Goal: Information Seeking & Learning: Learn about a topic

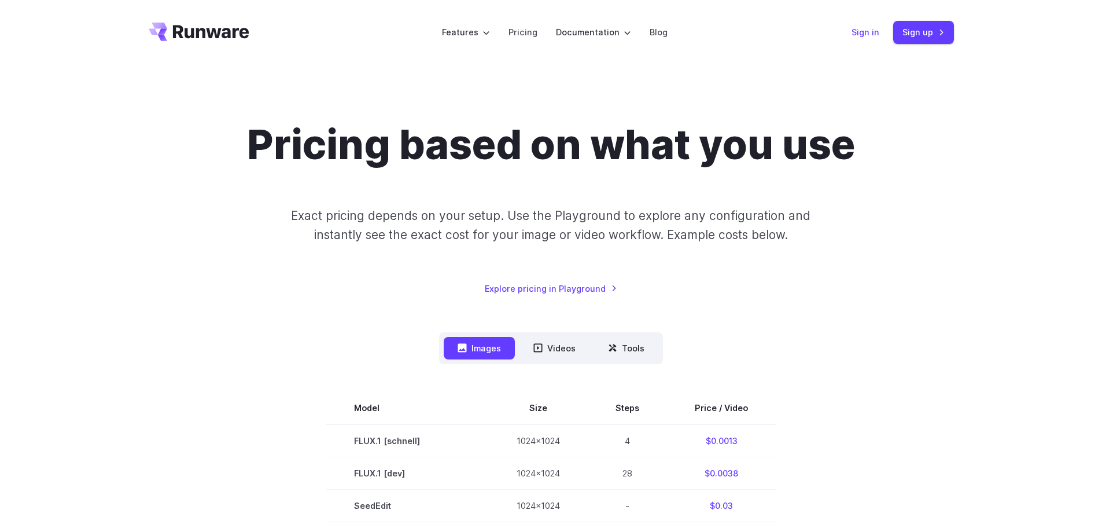
click at [868, 32] on link "Sign in" at bounding box center [866, 31] width 28 height 13
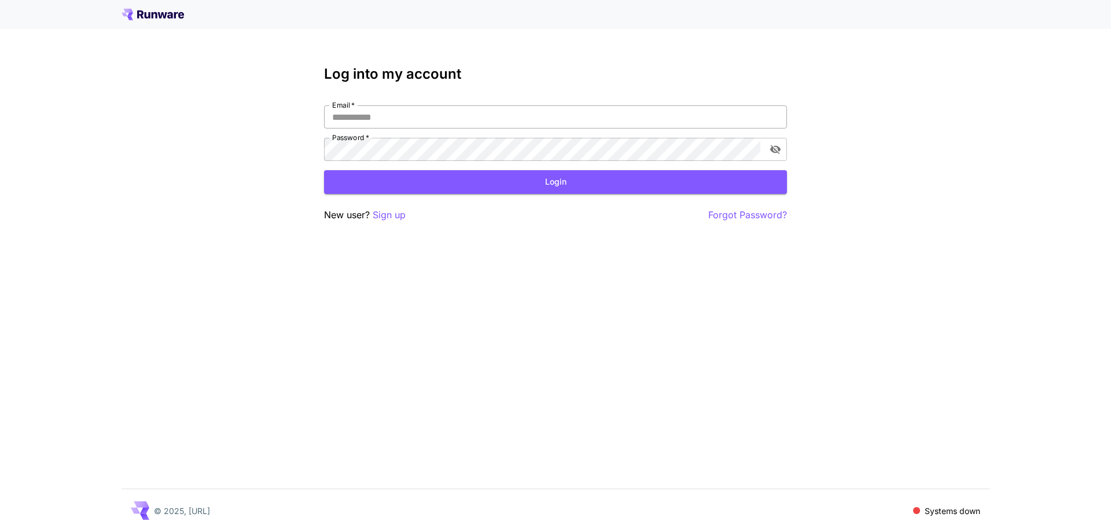
click at [377, 121] on input "Email   *" at bounding box center [555, 116] width 463 height 23
type input "*"
type input "**********"
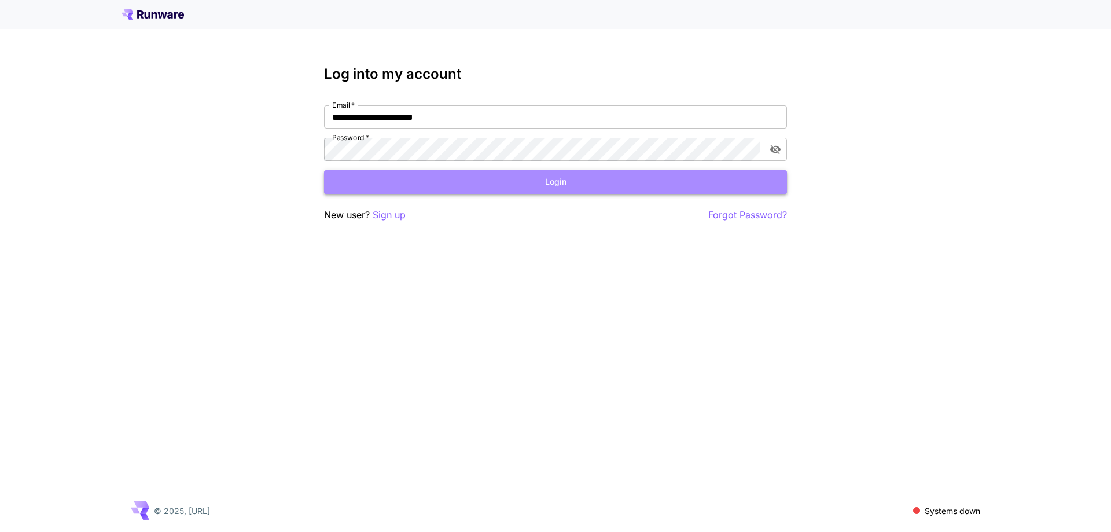
click at [408, 182] on button "Login" at bounding box center [555, 182] width 463 height 24
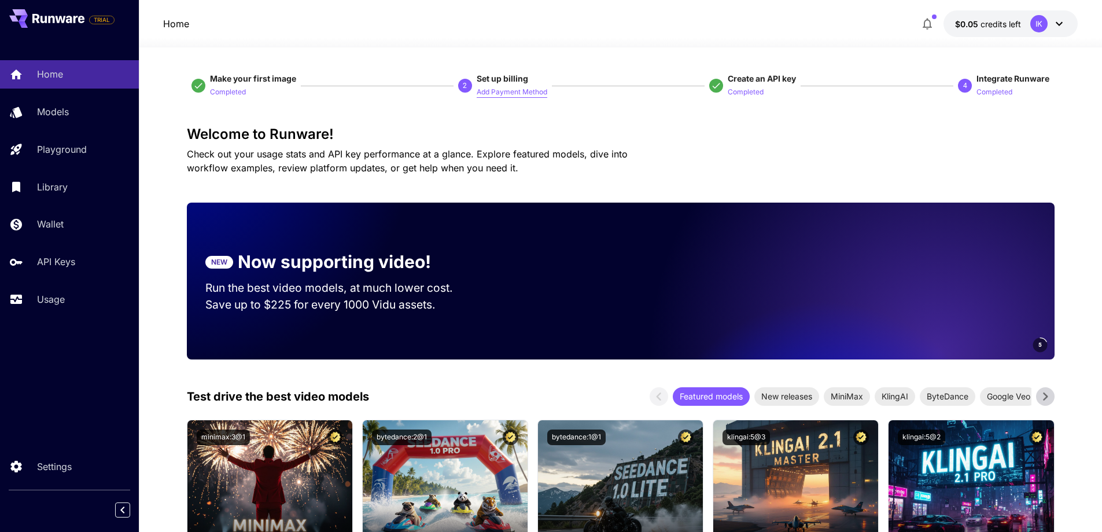
click at [492, 93] on p "Add Payment Method" at bounding box center [512, 92] width 71 height 11
click at [988, 91] on p "Completed" at bounding box center [995, 92] width 36 height 11
click at [994, 94] on p "Completed" at bounding box center [995, 92] width 36 height 11
click at [989, 76] on span "Integrate Runware" at bounding box center [1013, 78] width 73 height 10
click at [230, 94] on p "Completed" at bounding box center [228, 92] width 36 height 11
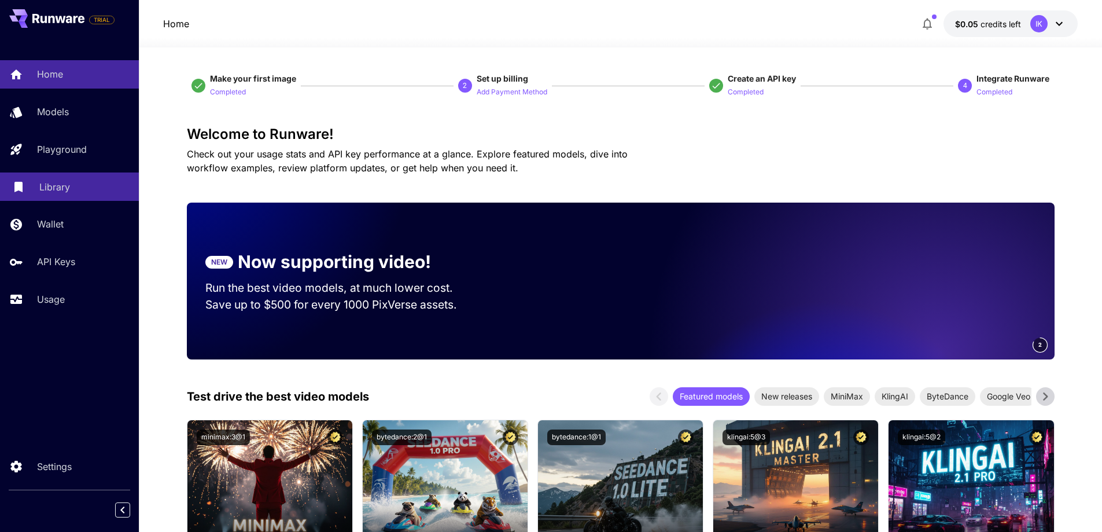
click at [55, 188] on p "Library" at bounding box center [54, 187] width 31 height 14
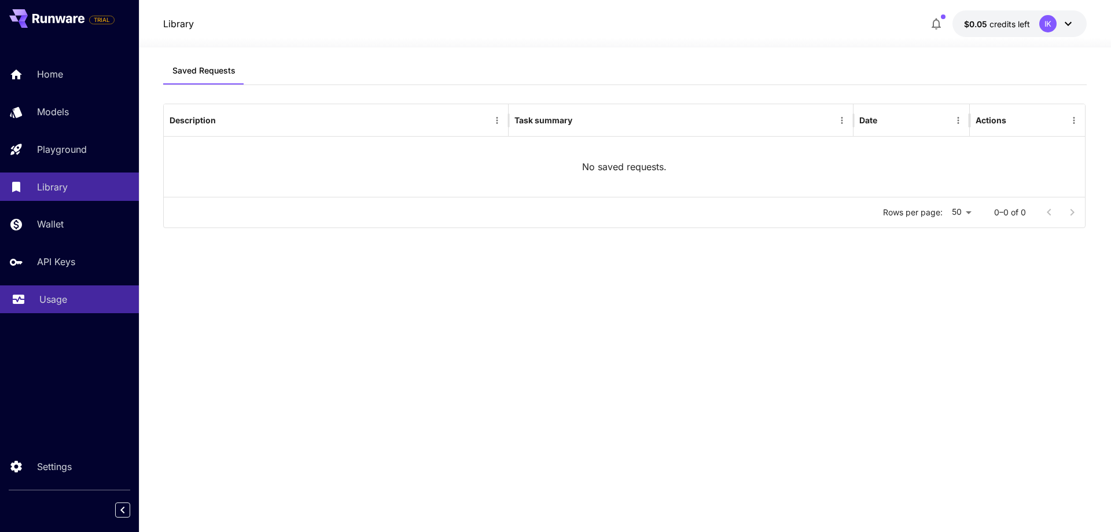
click at [60, 298] on p "Usage" at bounding box center [53, 299] width 28 height 14
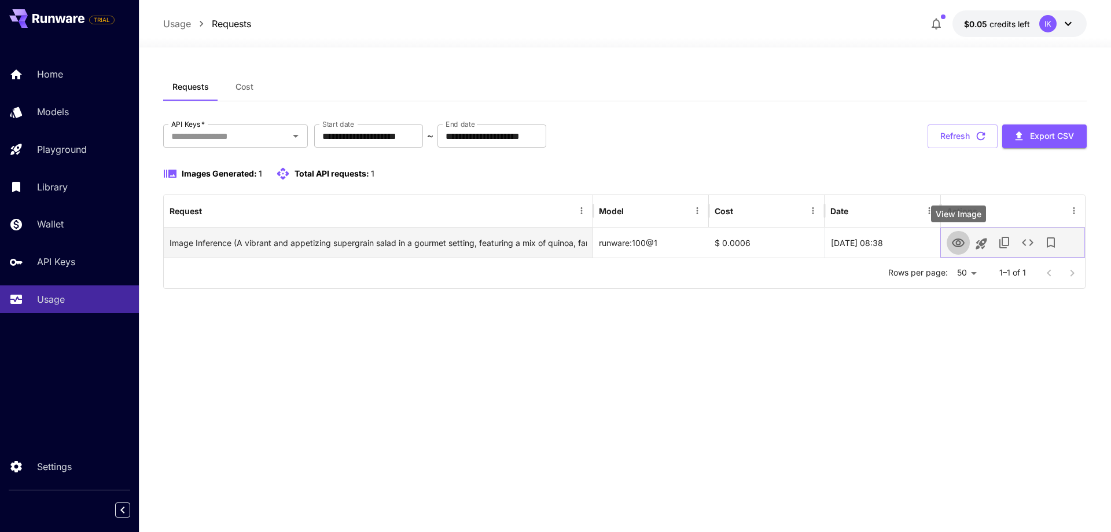
click at [957, 242] on icon "View Image" at bounding box center [958, 242] width 13 height 9
click at [431, 246] on div "Image Inference (A vibrant and appetizing supergrain salad in a gourmet setting…" at bounding box center [378, 243] width 417 height 30
click at [952, 241] on icon "View Image" at bounding box center [958, 243] width 14 height 14
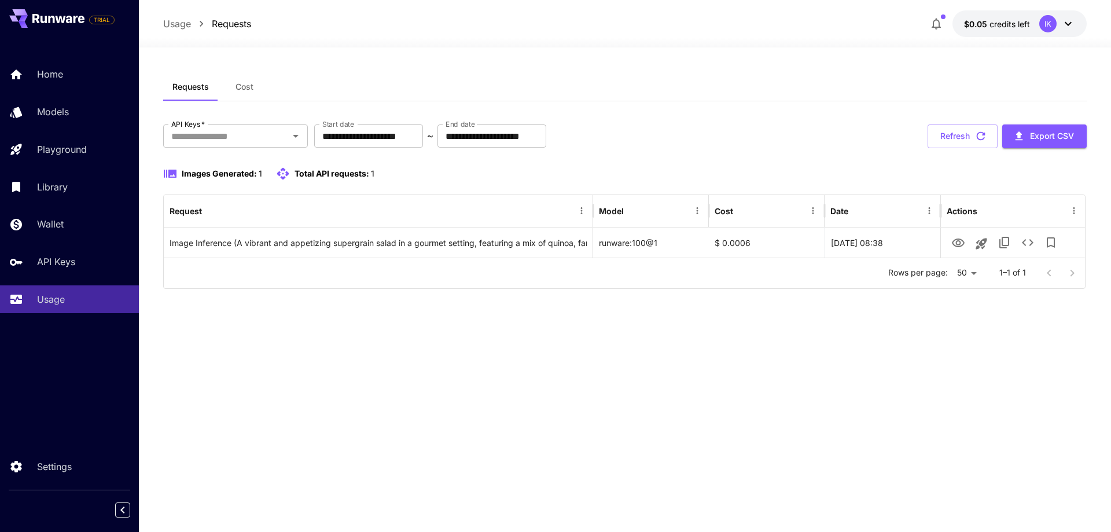
click at [245, 87] on span "Cost" at bounding box center [244, 87] width 18 height 10
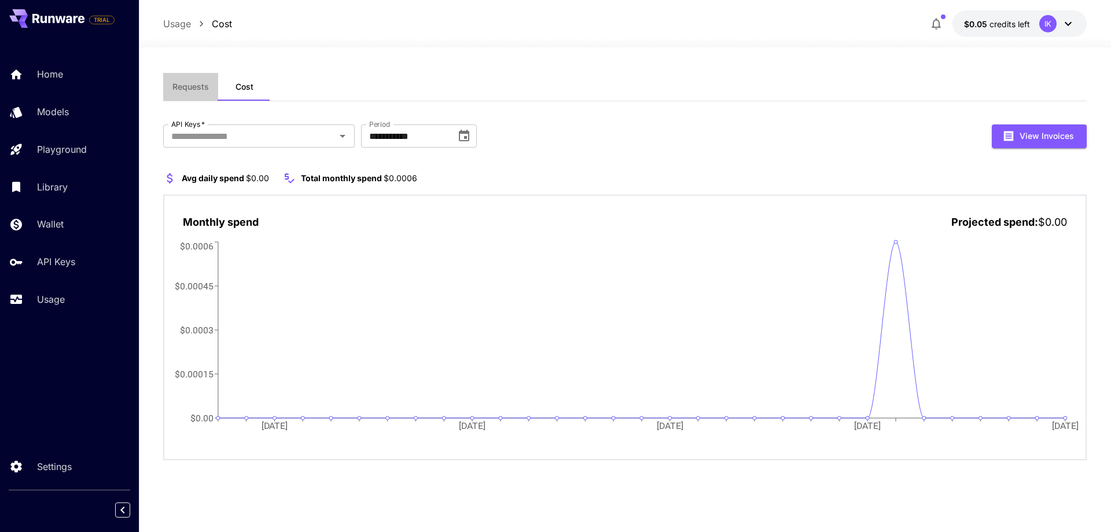
click at [190, 84] on span "Requests" at bounding box center [190, 87] width 36 height 10
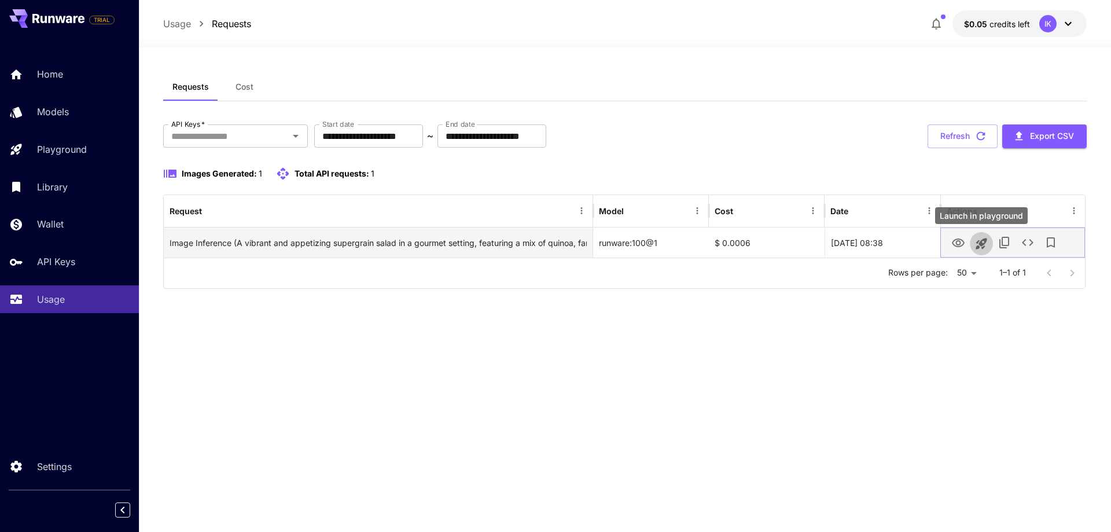
click at [981, 245] on icon "Launch in playground" at bounding box center [981, 243] width 11 height 11
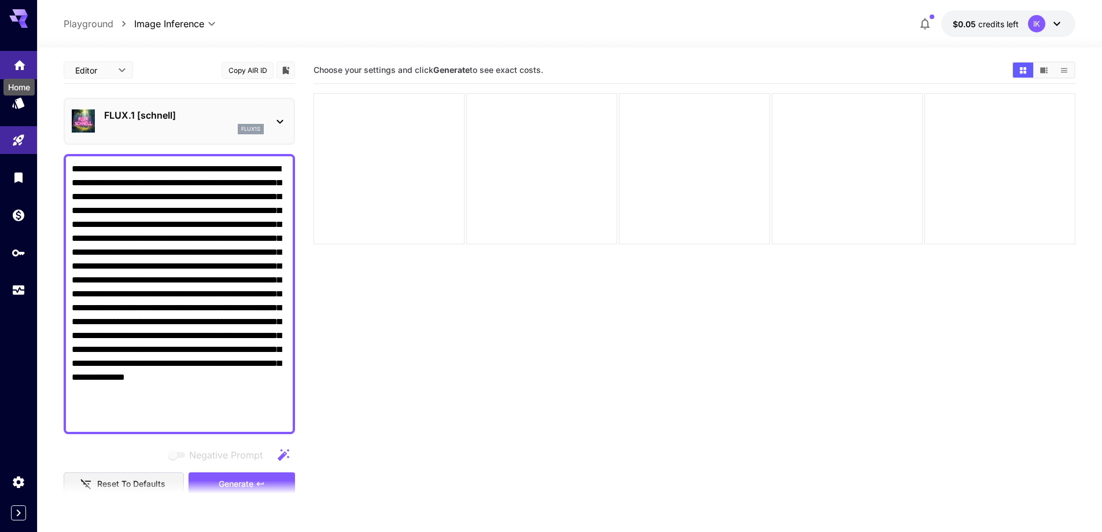
click at [16, 64] on icon "Home" at bounding box center [20, 62] width 12 height 10
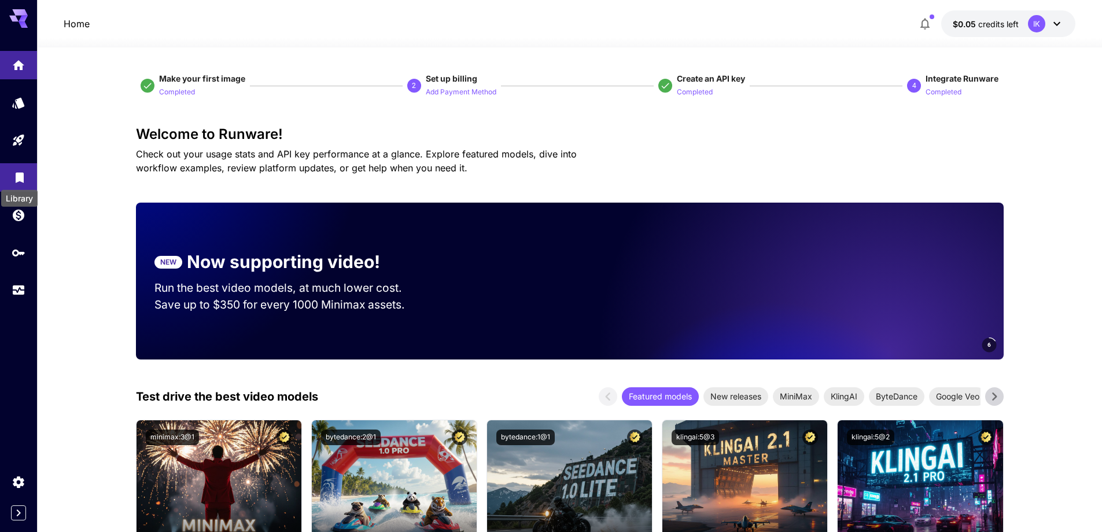
click at [19, 178] on icon "Library" at bounding box center [20, 176] width 8 height 10
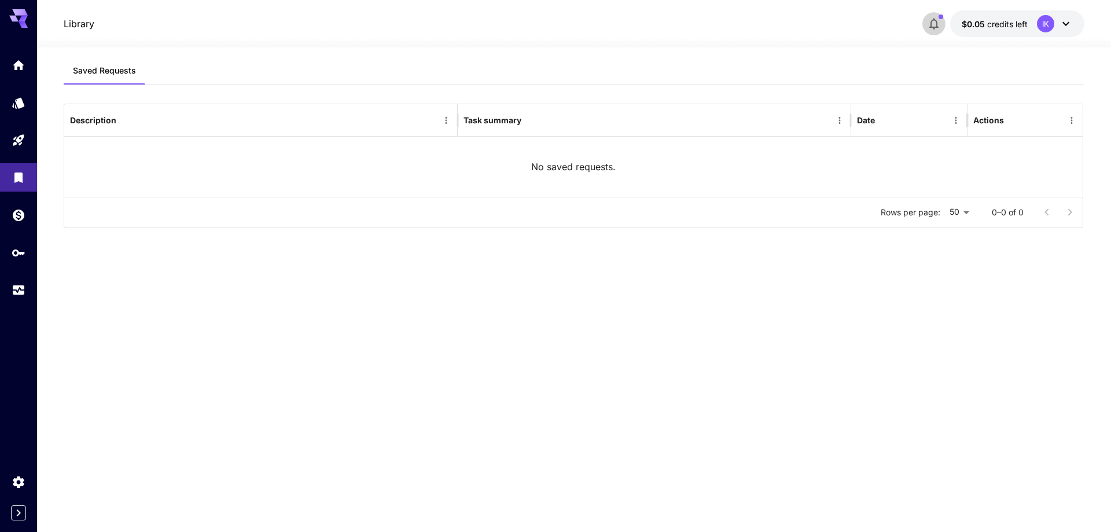
click at [930, 26] on icon "button" at bounding box center [934, 24] width 14 height 14
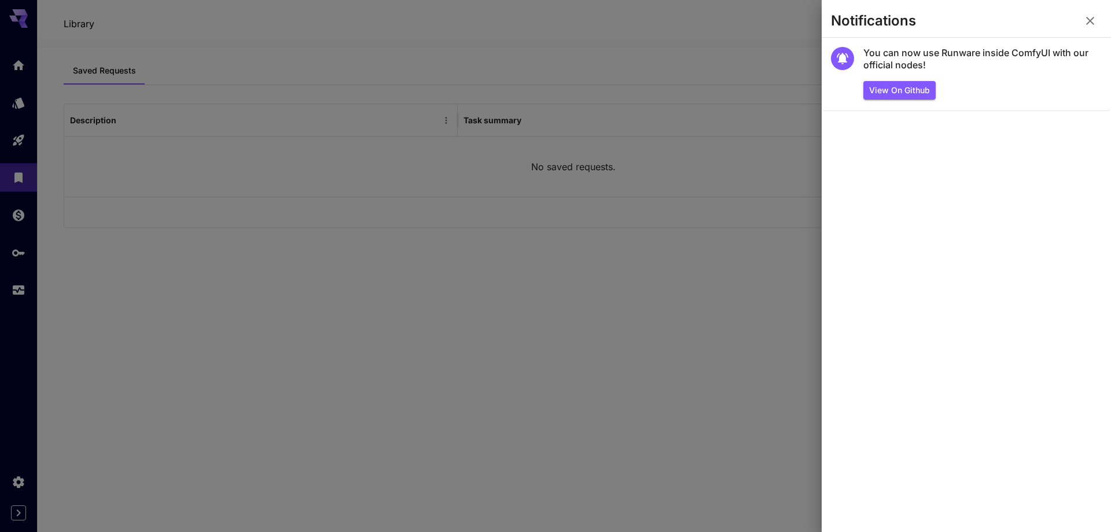
click at [1089, 20] on icon "button" at bounding box center [1090, 21] width 8 height 8
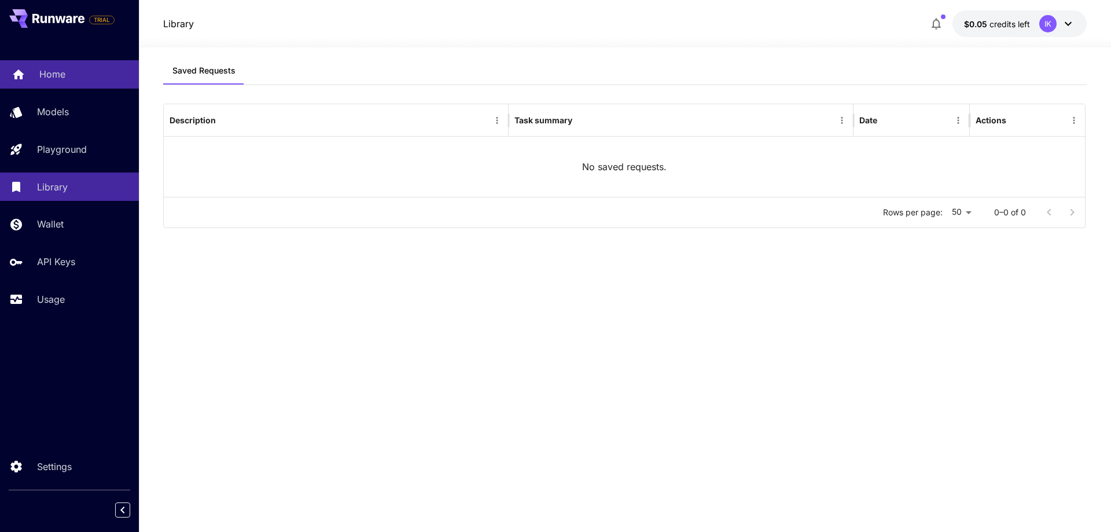
click at [62, 80] on p "Home" at bounding box center [52, 74] width 26 height 14
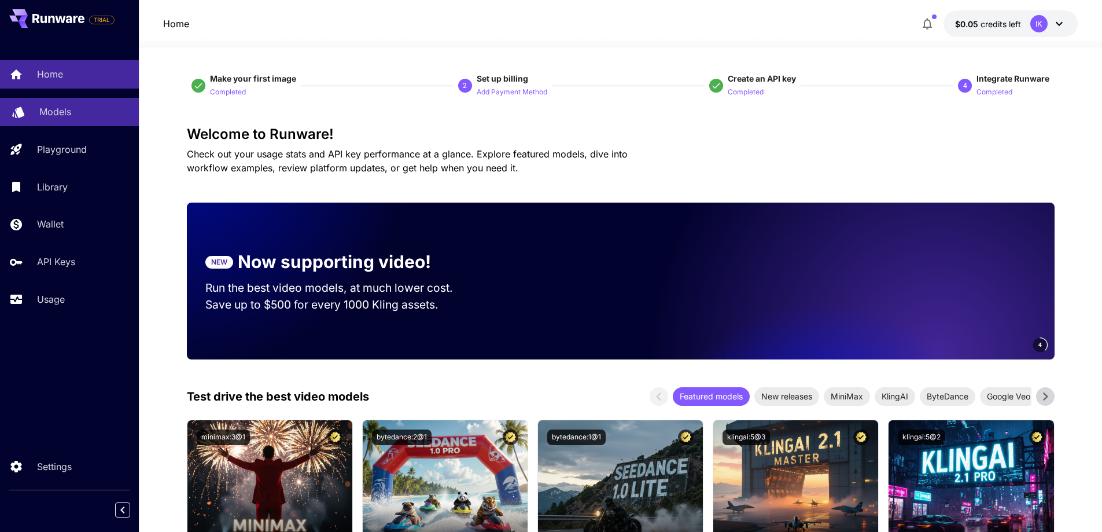
click at [67, 113] on p "Models" at bounding box center [55, 112] width 32 height 14
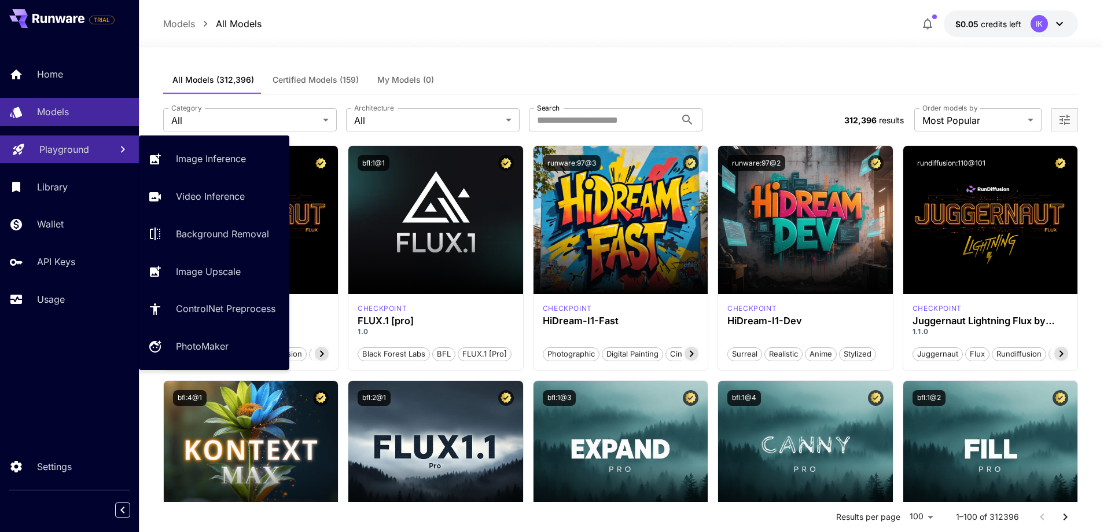
click at [60, 153] on p "Playground" at bounding box center [64, 149] width 50 height 14
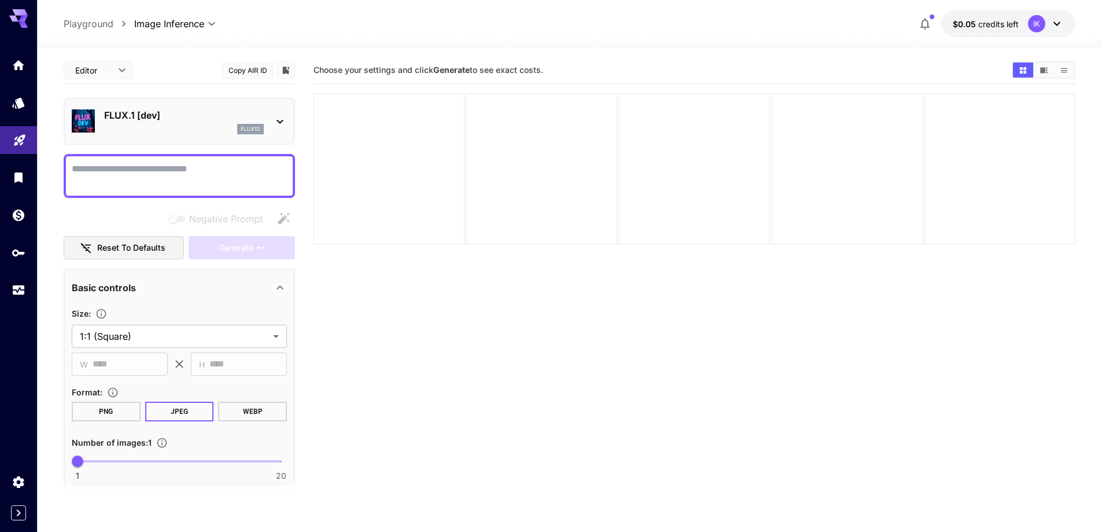
click at [281, 124] on icon at bounding box center [280, 122] width 14 height 14
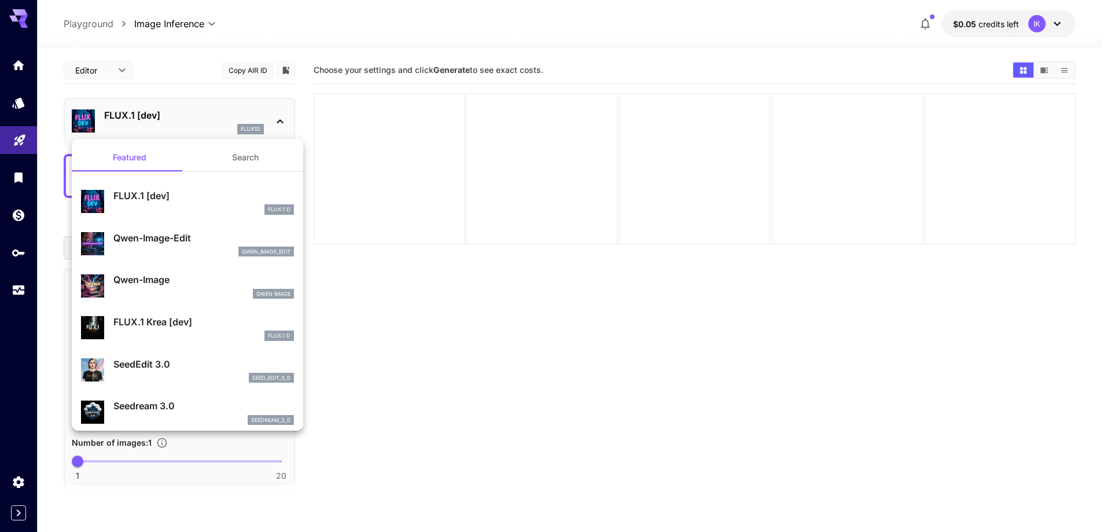
click at [442, 334] on div at bounding box center [555, 266] width 1111 height 532
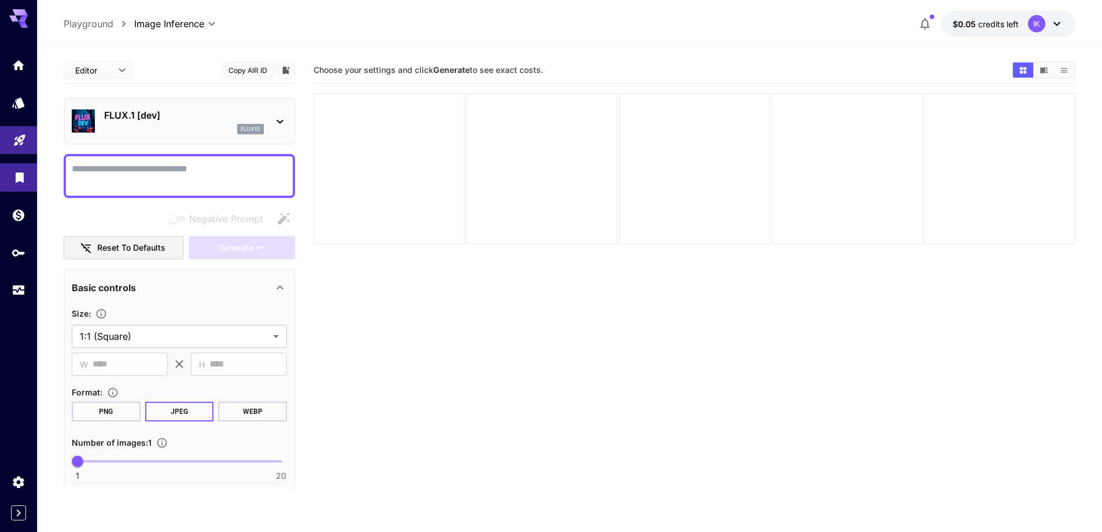
click at [17, 174] on icon "Library" at bounding box center [20, 174] width 8 height 10
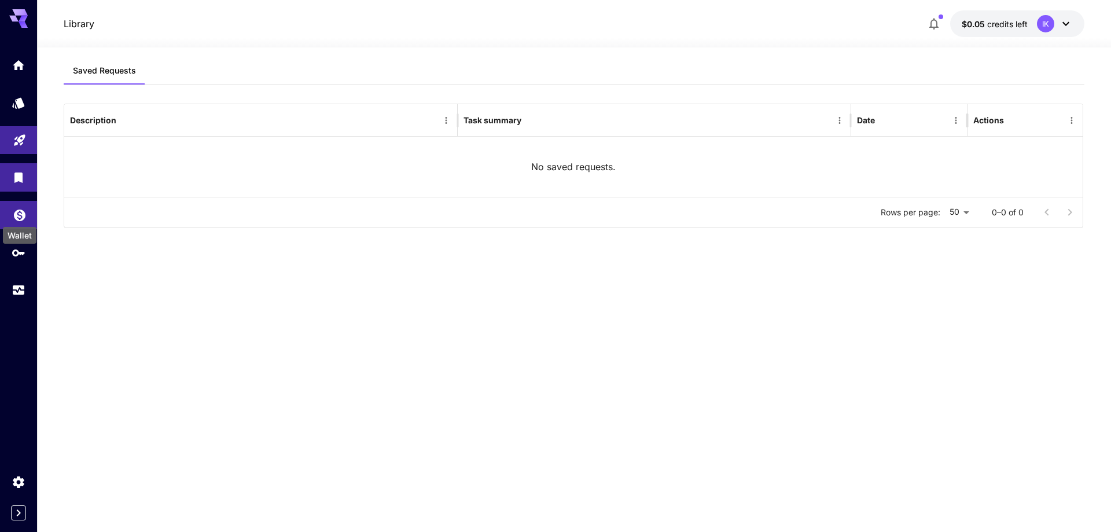
click at [21, 210] on icon "Wallet" at bounding box center [20, 212] width 14 height 14
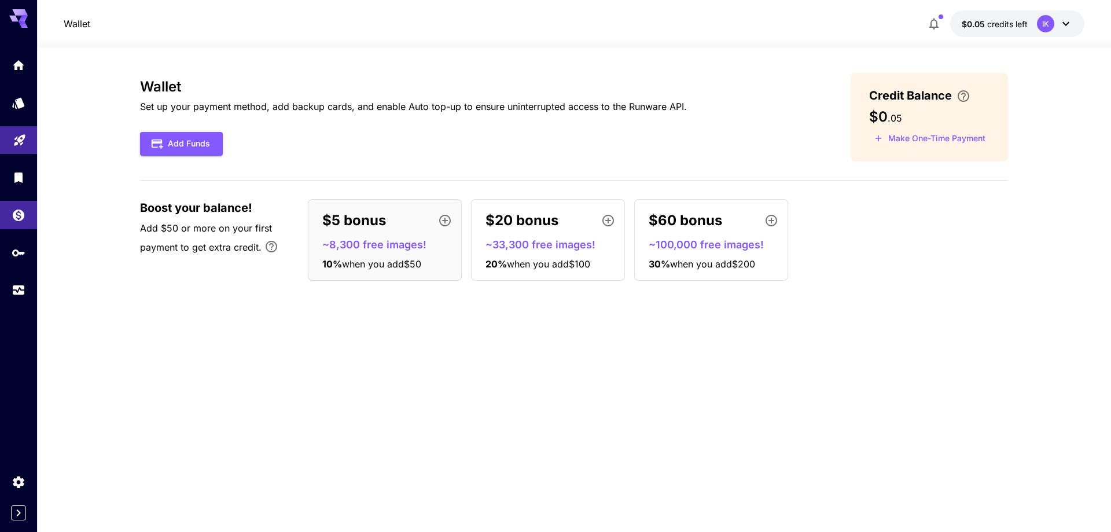
click at [1066, 26] on icon at bounding box center [1066, 24] width 14 height 14
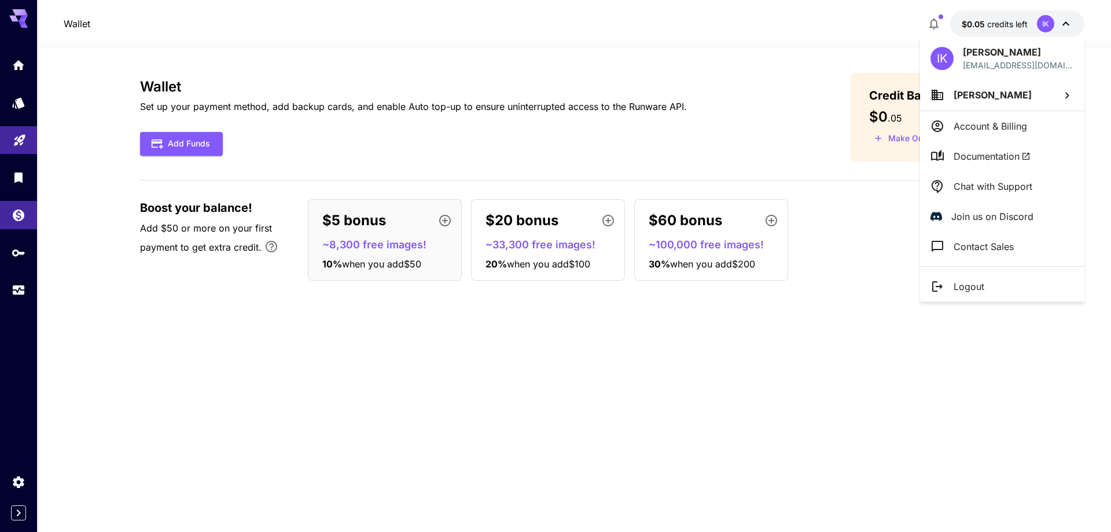
click at [71, 281] on div at bounding box center [555, 266] width 1111 height 532
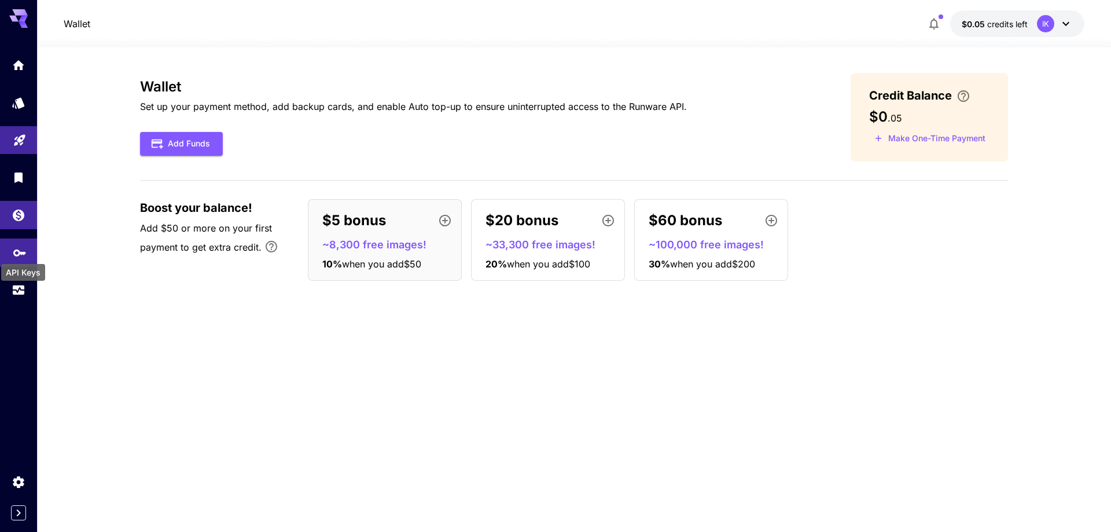
click at [16, 251] on icon "API Keys" at bounding box center [20, 249] width 14 height 14
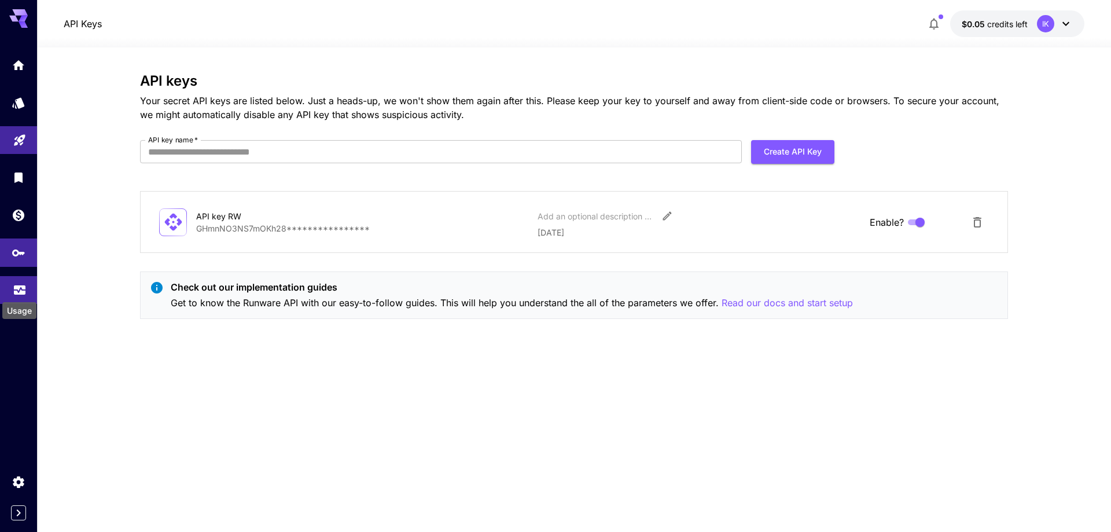
click at [14, 285] on icon "Usage" at bounding box center [20, 285] width 12 height 6
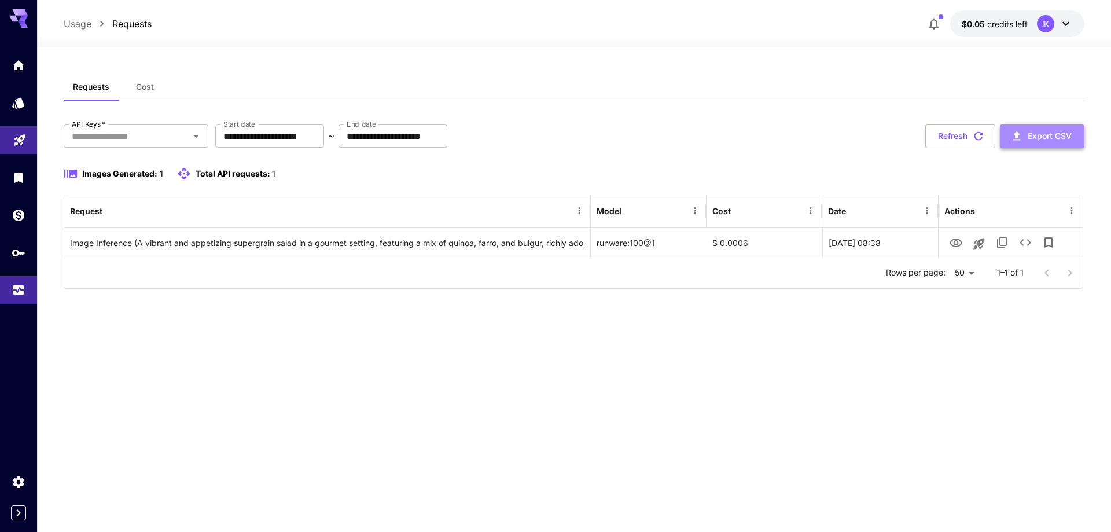
click at [1054, 138] on button "Export CSV" at bounding box center [1042, 136] width 84 height 24
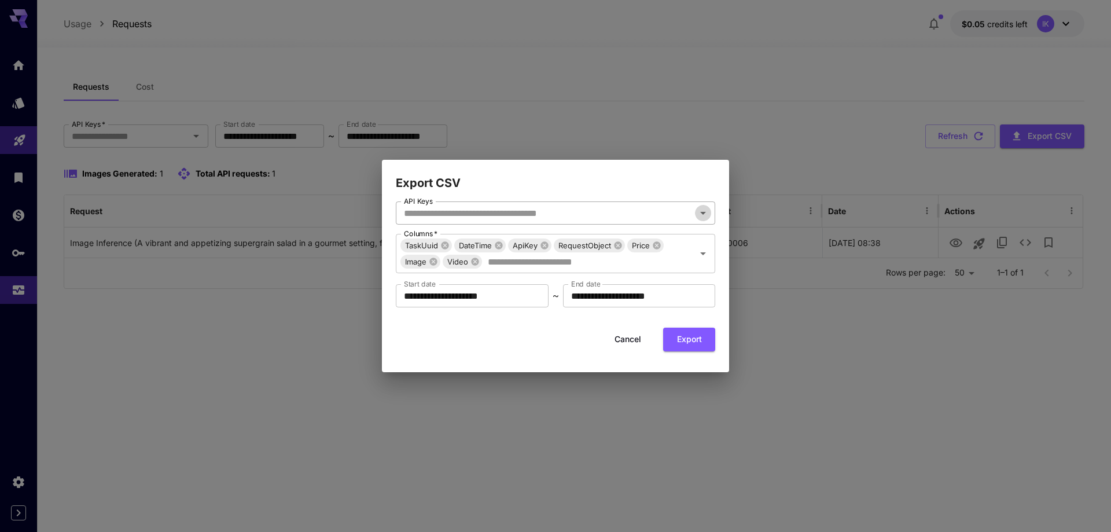
click at [700, 218] on icon "Open" at bounding box center [703, 213] width 14 height 14
click at [675, 181] on h2 "Export CSV" at bounding box center [555, 176] width 347 height 32
click at [631, 336] on button "Cancel" at bounding box center [628, 339] width 52 height 24
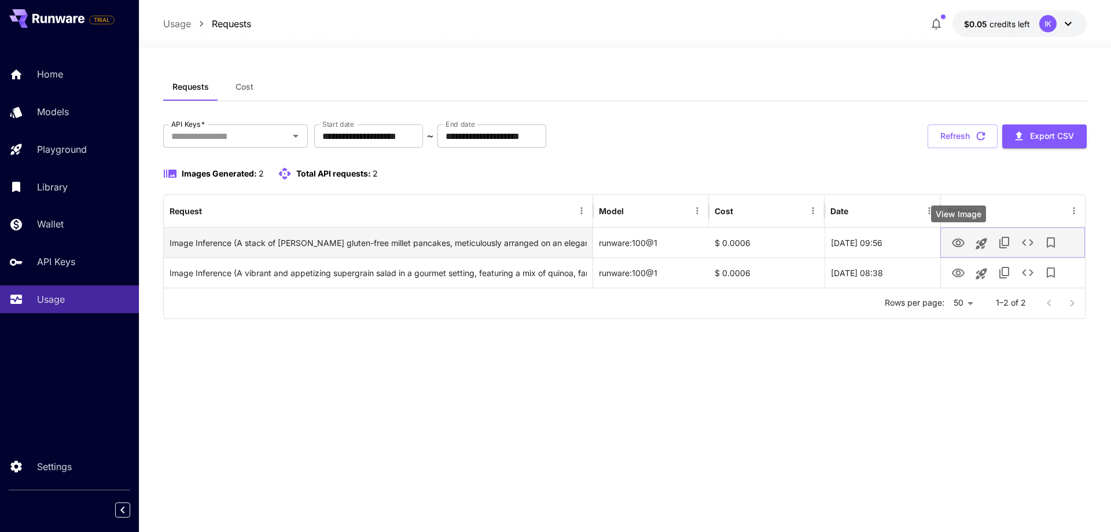
click at [958, 244] on icon "View Image" at bounding box center [958, 242] width 13 height 9
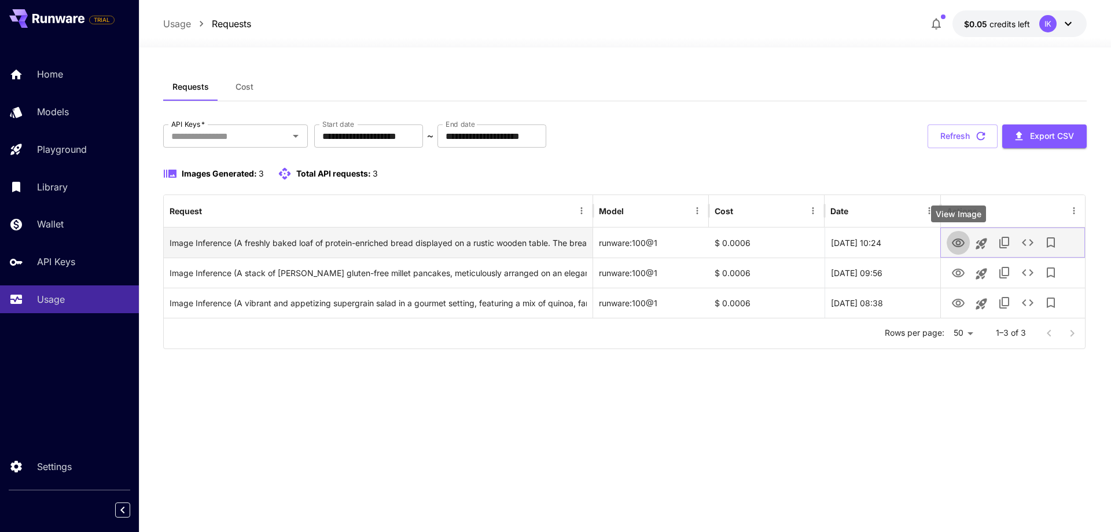
click at [961, 242] on icon "View Image" at bounding box center [958, 243] width 14 height 14
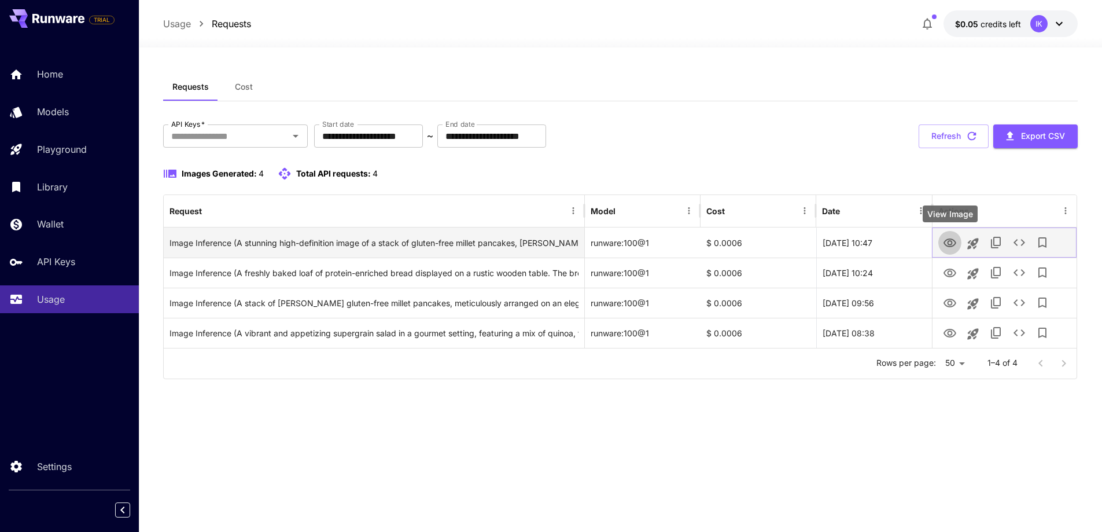
click at [948, 243] on icon "View Image" at bounding box center [950, 242] width 13 height 9
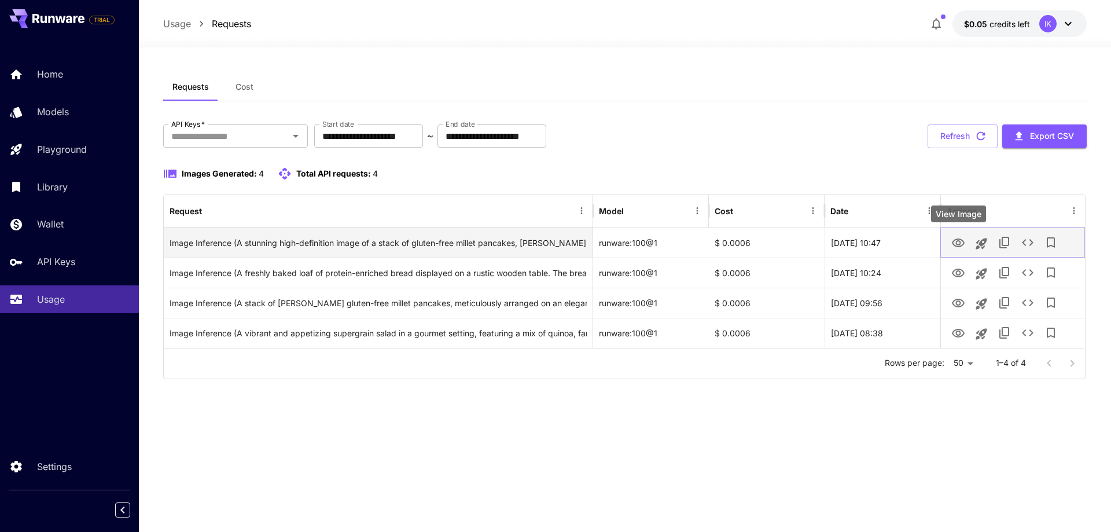
click at [958, 244] on icon "View Image" at bounding box center [958, 243] width 14 height 14
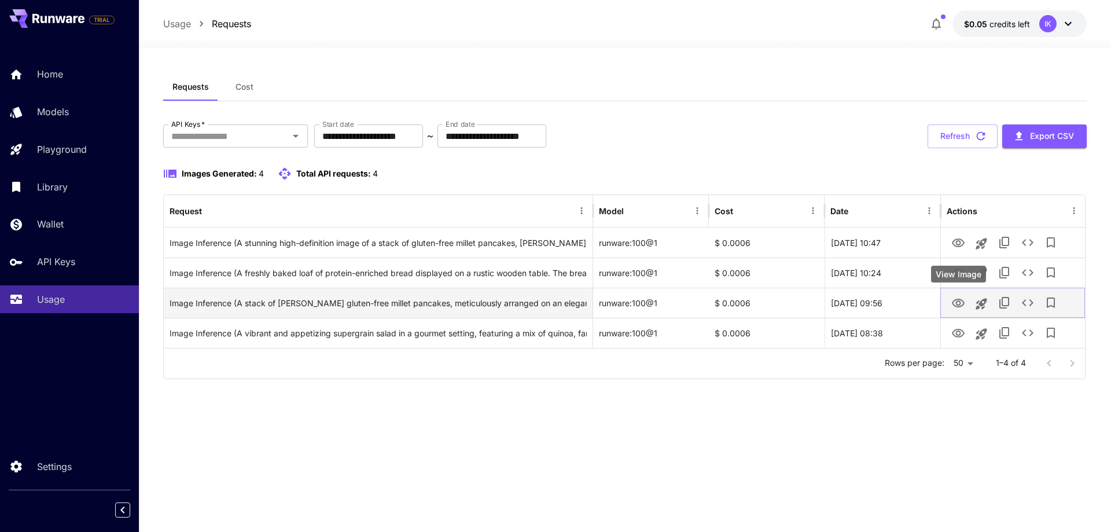
click at [957, 306] on icon "View Image" at bounding box center [958, 303] width 14 height 14
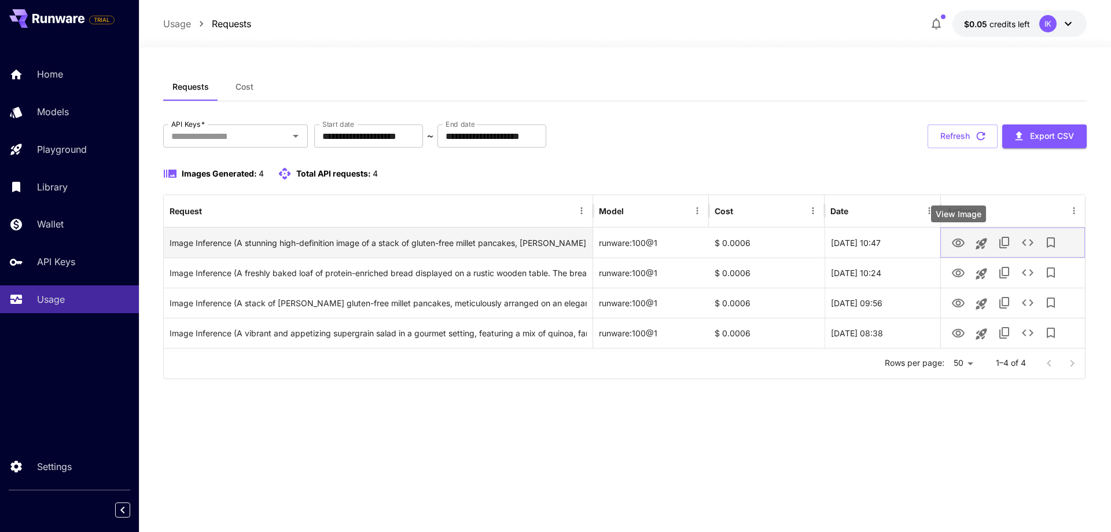
click at [961, 246] on icon "View Image" at bounding box center [958, 243] width 14 height 14
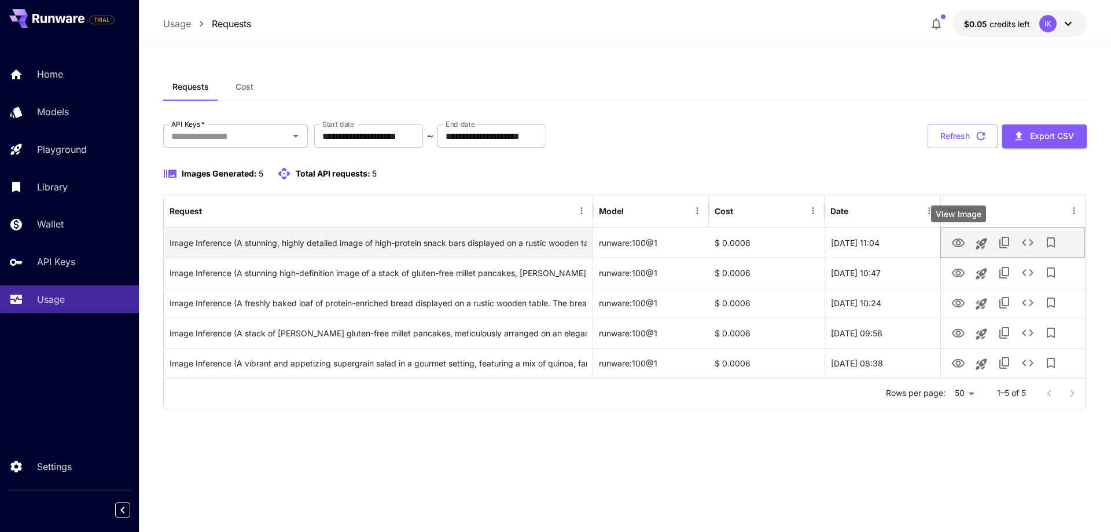
click at [960, 244] on icon "View Image" at bounding box center [958, 243] width 14 height 14
click at [959, 241] on icon "View Image" at bounding box center [958, 242] width 13 height 9
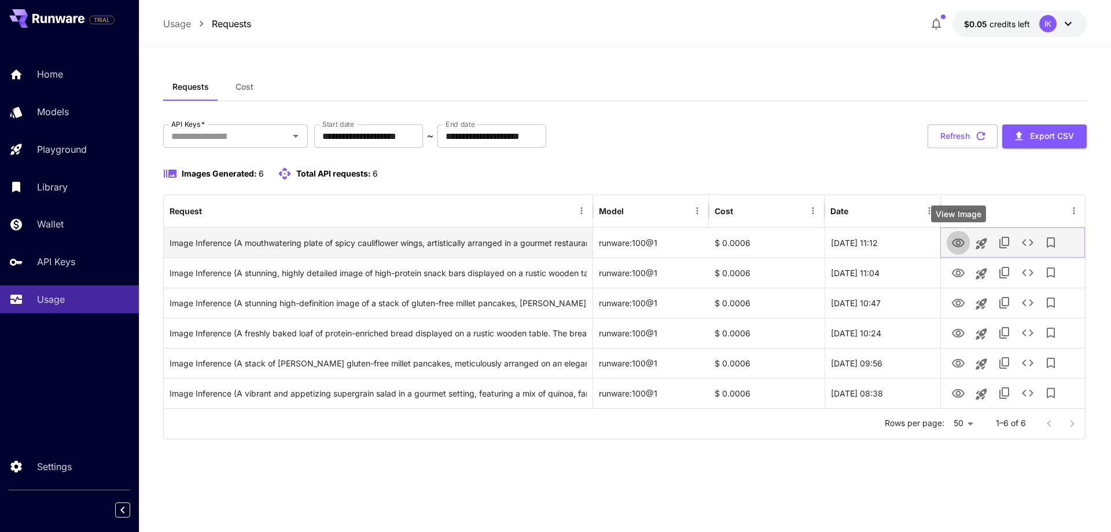
click at [959, 242] on icon "View Image" at bounding box center [958, 243] width 14 height 14
click at [564, 244] on div "Image Inference (A mouthwatering plate of spicy cauliflower wings, artistically…" at bounding box center [378, 243] width 417 height 30
click at [958, 244] on icon "View Image" at bounding box center [958, 242] width 13 height 9
click at [958, 239] on icon "View Image" at bounding box center [958, 242] width 13 height 9
